Goal: Transaction & Acquisition: Purchase product/service

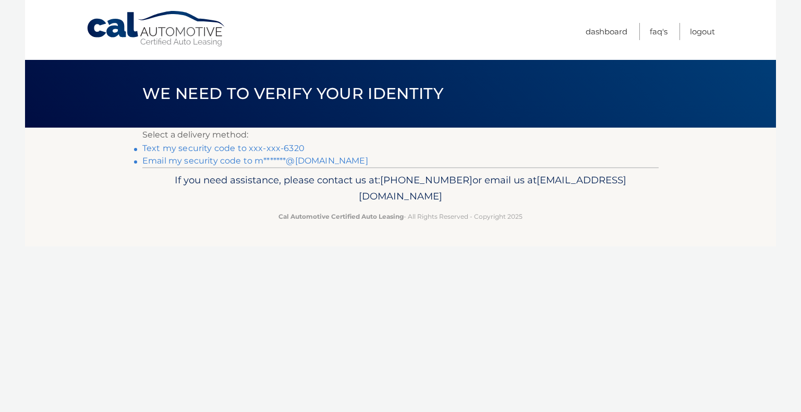
click at [290, 145] on link "Text my security code to xxx-xxx-6320" at bounding box center [223, 148] width 162 height 10
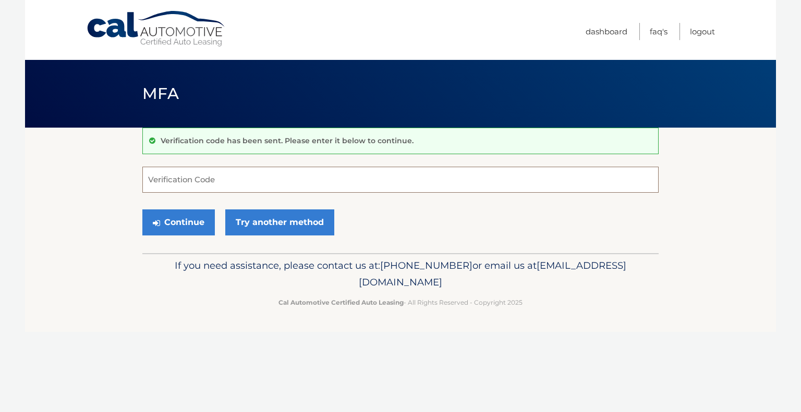
click at [350, 185] on input "Verification Code" at bounding box center [400, 180] width 516 height 26
type input "702226"
click at [170, 218] on button "Continue" at bounding box center [178, 223] width 72 height 26
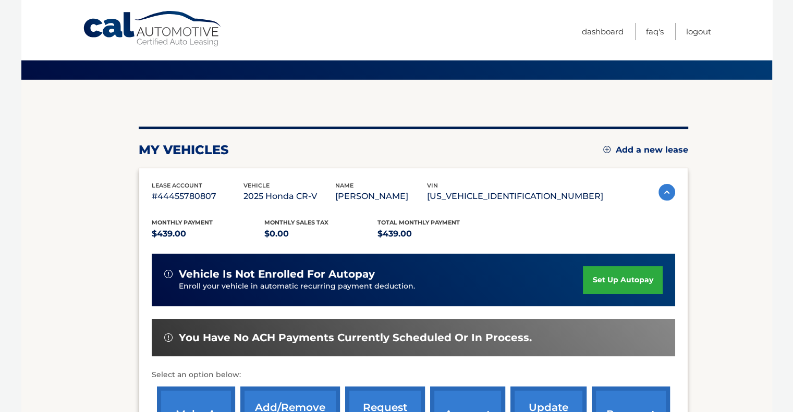
scroll to position [156, 0]
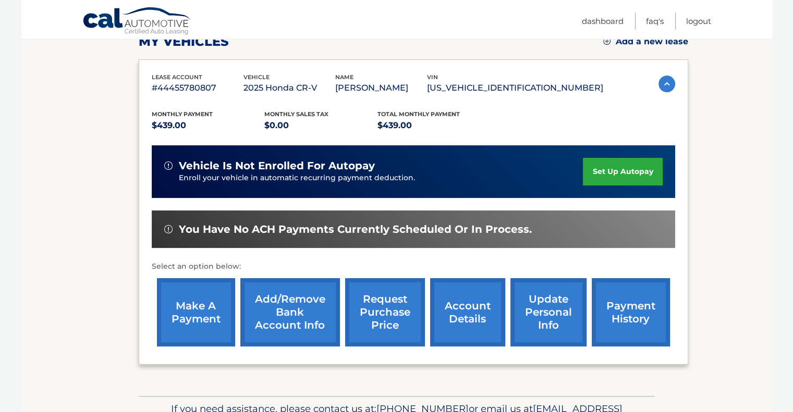
click at [204, 291] on link "make a payment" at bounding box center [196, 312] width 78 height 68
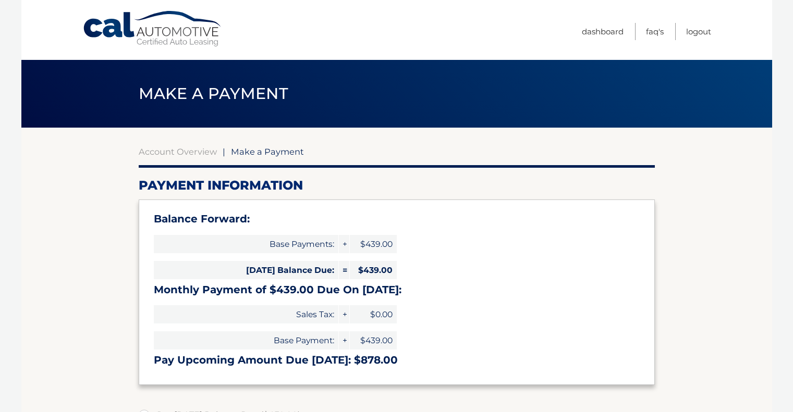
select select "M2U5MmFjMDktNmU3OS00ZGZmLTljOGItNGYxMjU5OTRiZWJl"
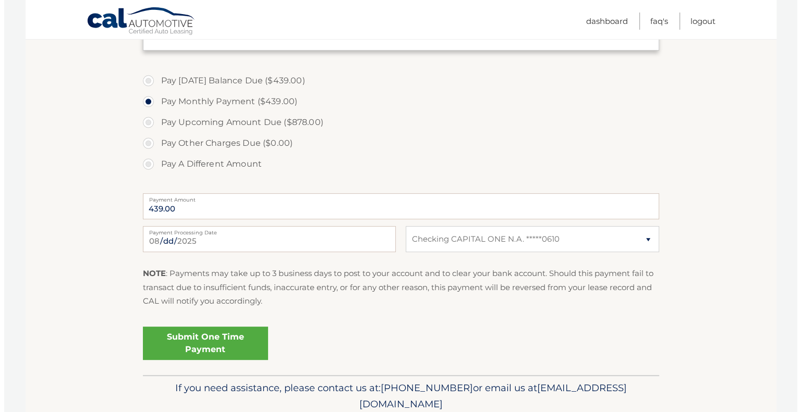
scroll to position [365, 0]
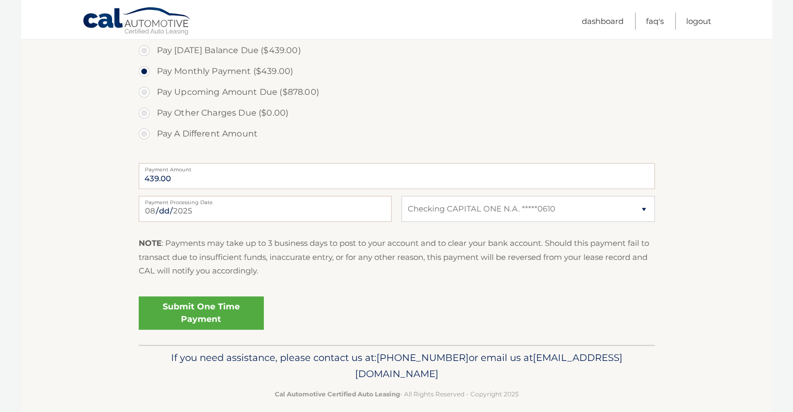
click at [234, 306] on link "Submit One Time Payment" at bounding box center [201, 313] width 125 height 33
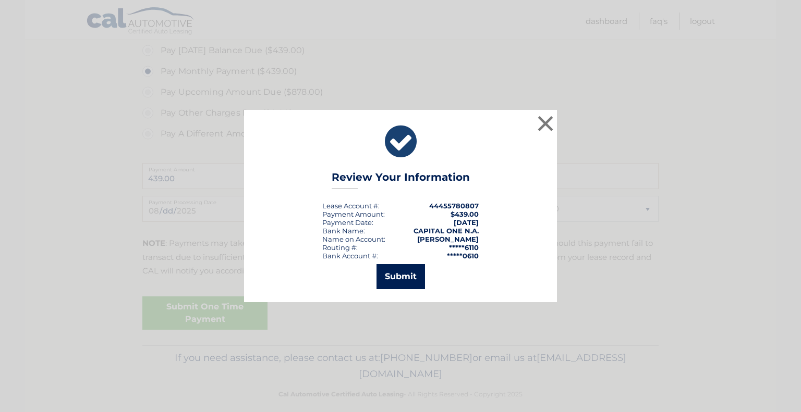
click at [384, 281] on button "Submit" at bounding box center [400, 276] width 48 height 25
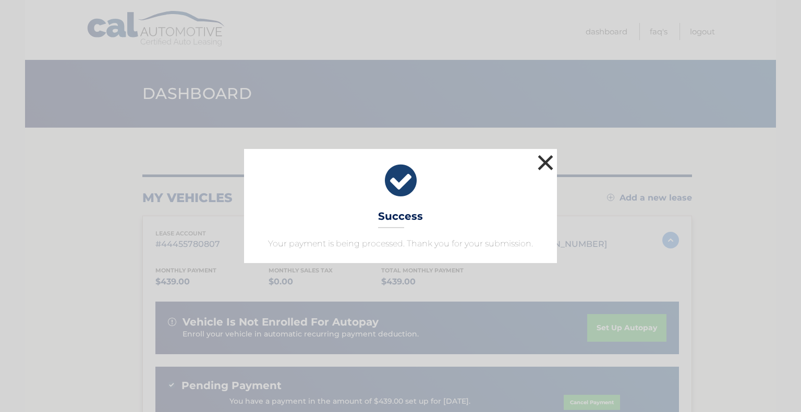
click at [546, 160] on button "×" at bounding box center [545, 162] width 21 height 21
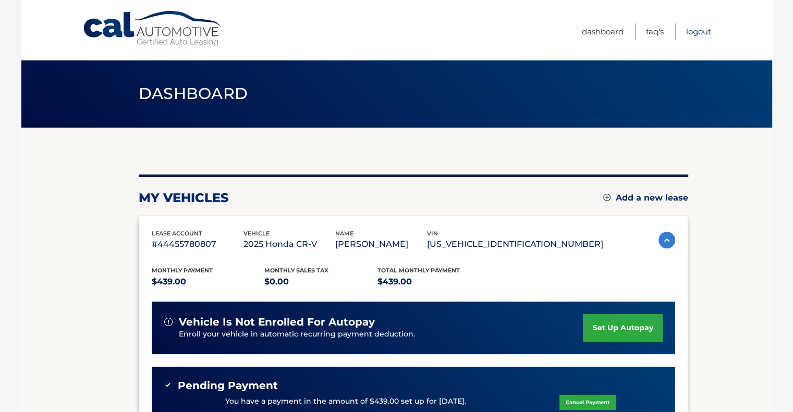
click at [707, 30] on link "Logout" at bounding box center [698, 31] width 25 height 17
